Goal: Navigation & Orientation: Find specific page/section

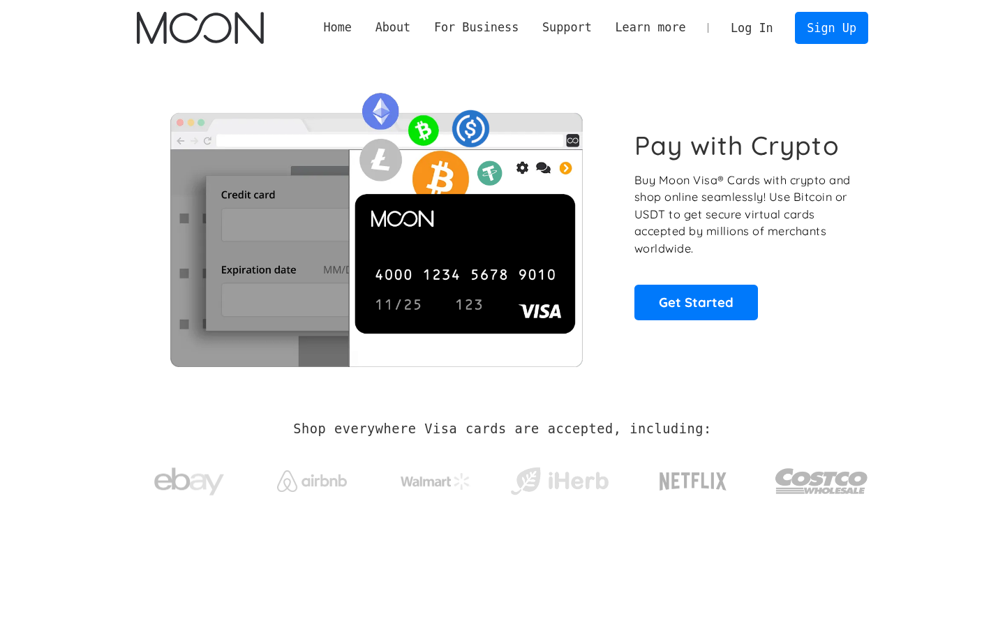
click at [754, 33] on link "Log In" at bounding box center [752, 28] width 66 height 31
